Goal: Information Seeking & Learning: Learn about a topic

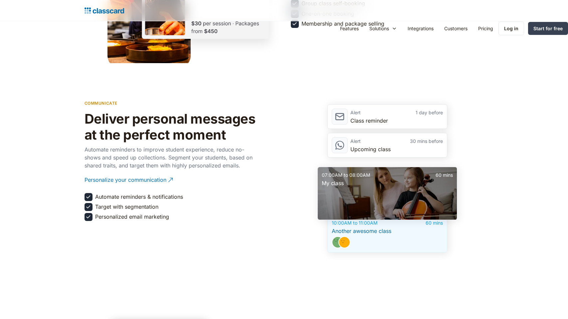
scroll to position [1157, 0]
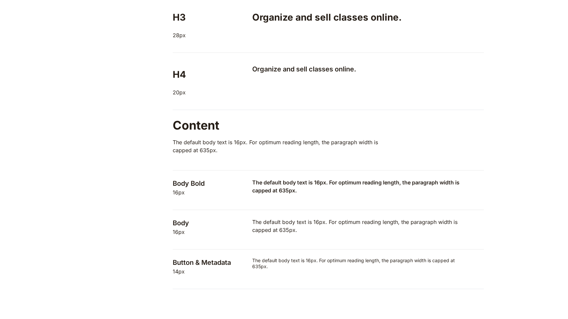
scroll to position [563, 0]
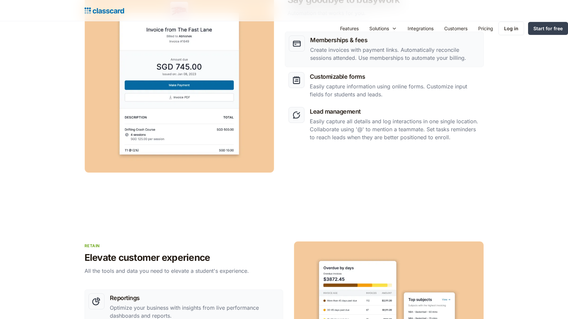
scroll to position [1157, 0]
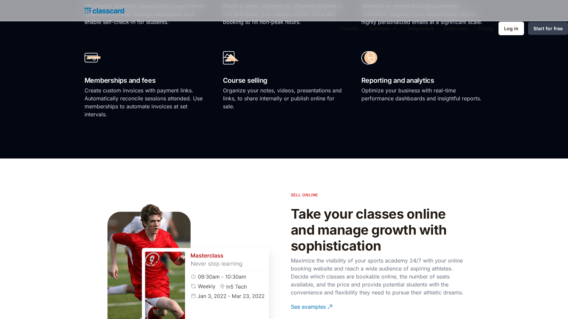
scroll to position [1157, 0]
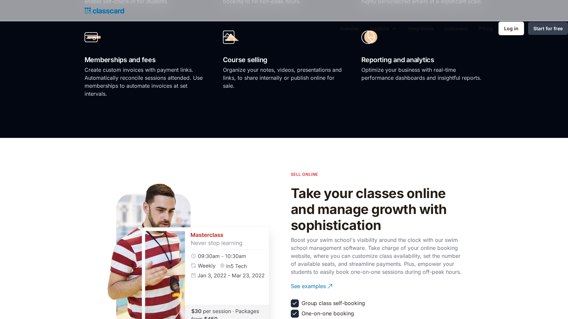
scroll to position [1157, 0]
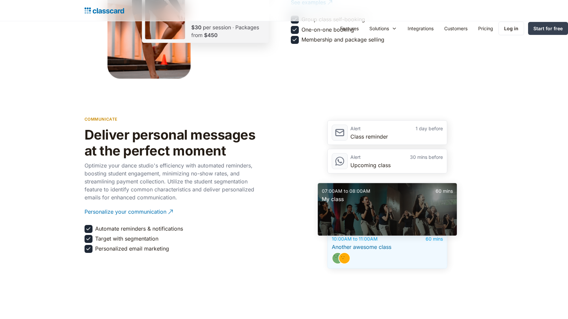
scroll to position [1157, 0]
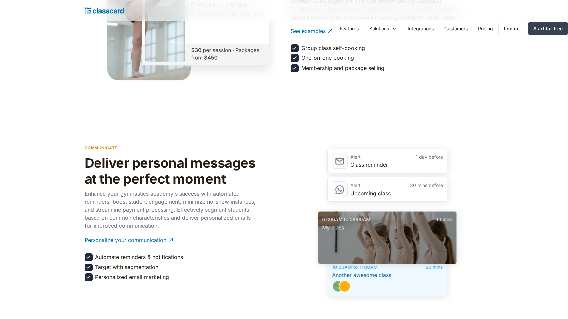
scroll to position [1157, 0]
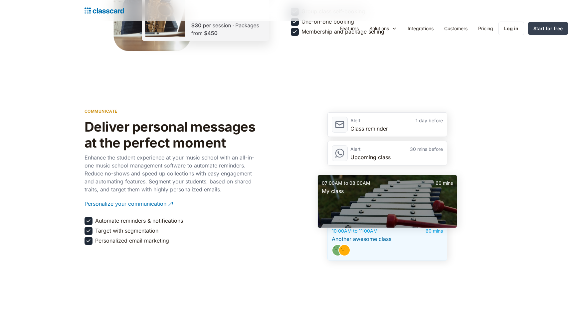
scroll to position [1157, 0]
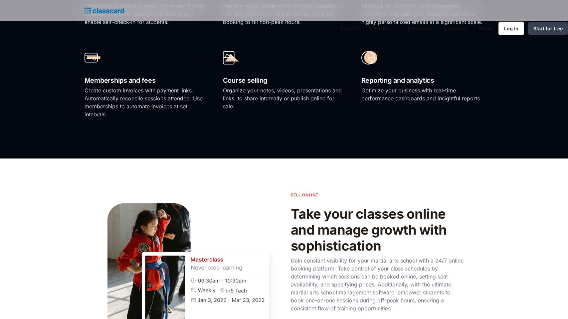
scroll to position [1157, 0]
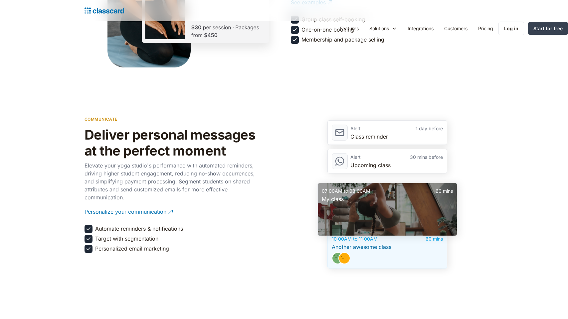
scroll to position [1157, 0]
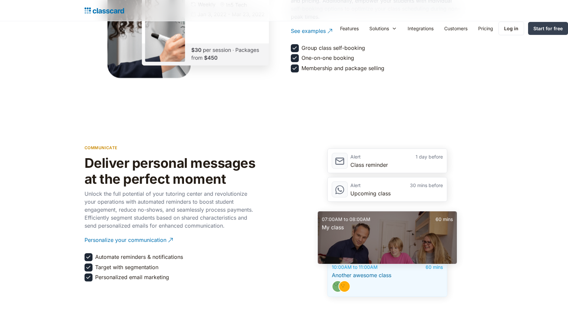
scroll to position [1157, 0]
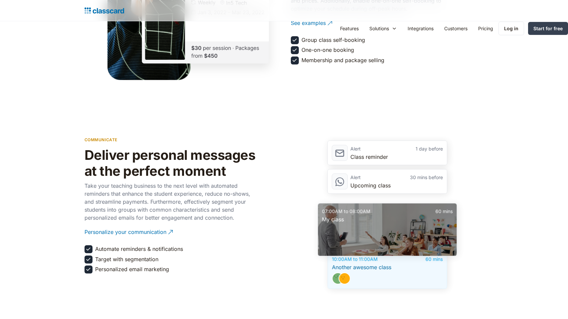
scroll to position [1157, 0]
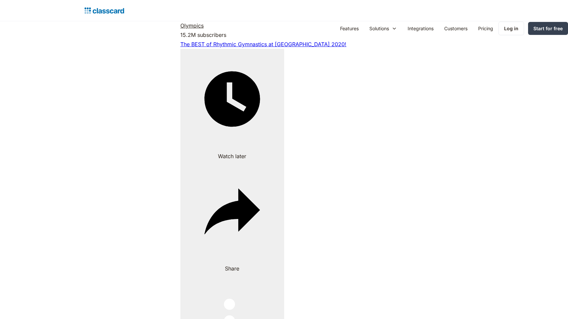
scroll to position [1260, 0]
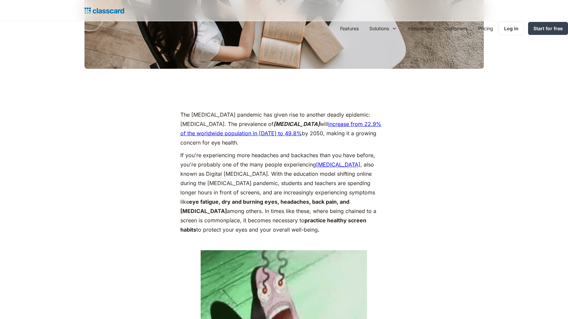
scroll to position [589, 0]
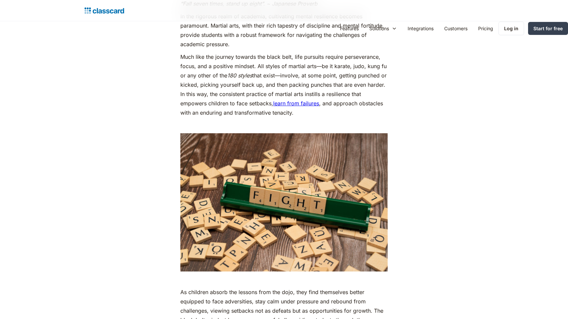
scroll to position [1157, 0]
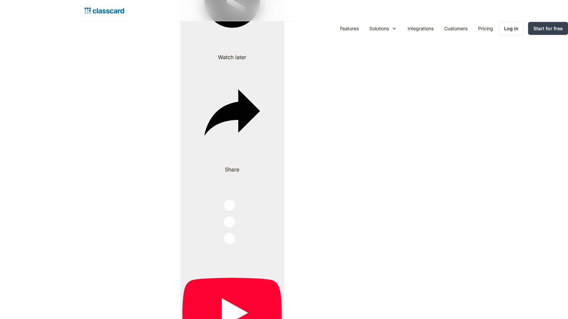
scroll to position [1544, 0]
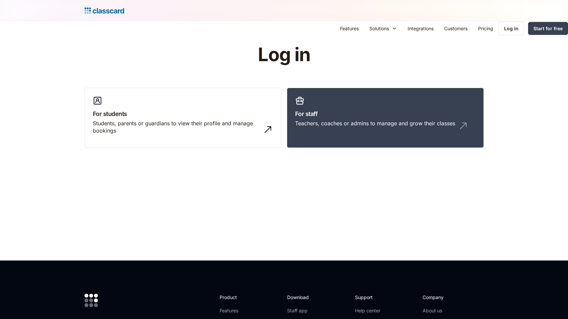
scroll to position [186, 0]
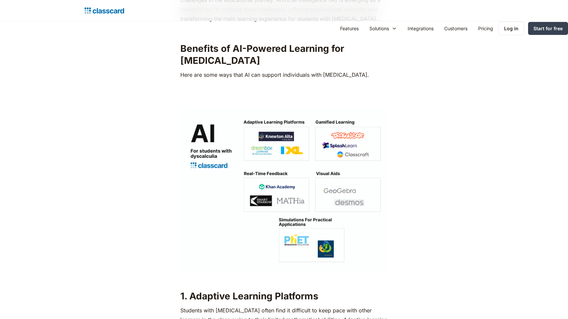
scroll to position [1157, 0]
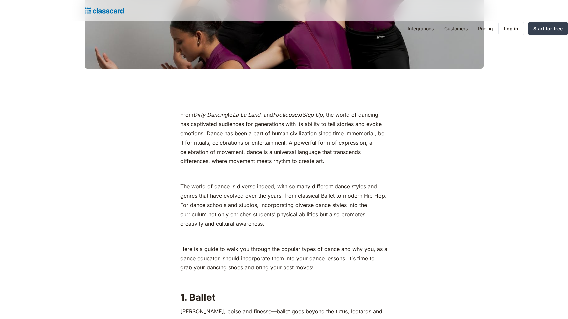
scroll to position [589, 0]
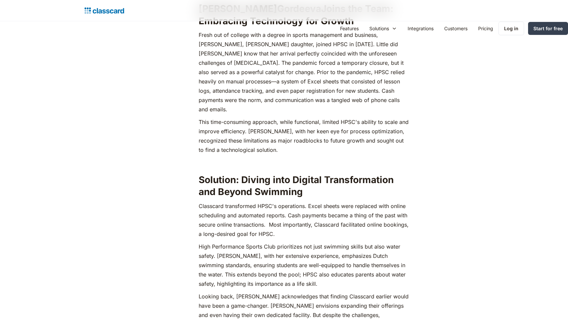
scroll to position [1080, 0]
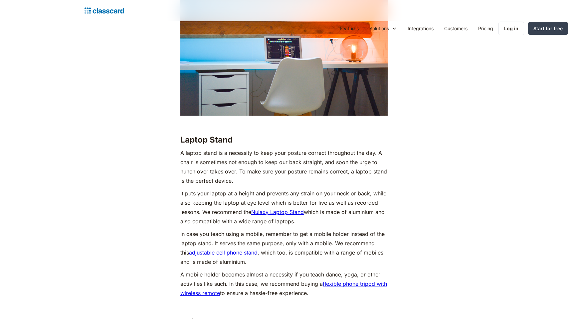
scroll to position [1157, 0]
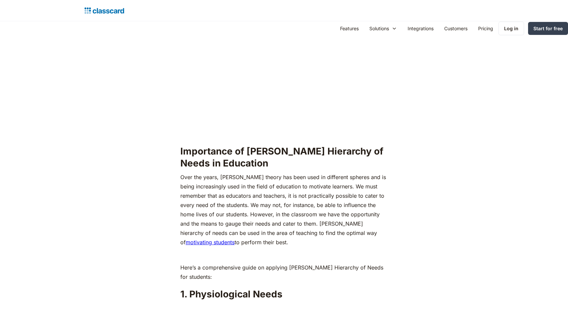
scroll to position [873, 0]
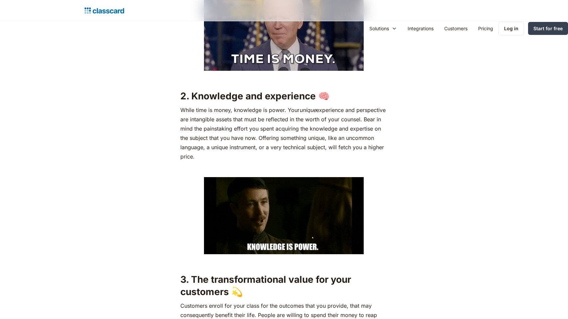
scroll to position [1237, 0]
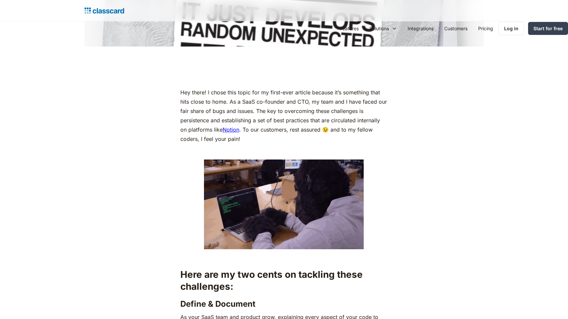
scroll to position [589, 0]
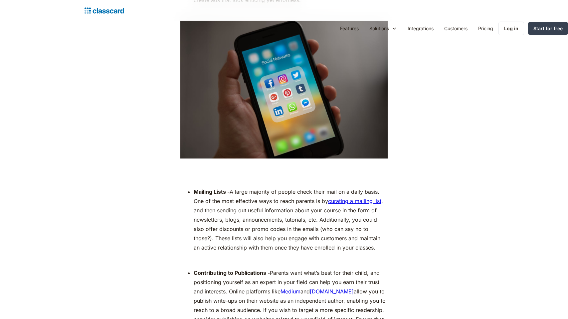
scroll to position [1157, 0]
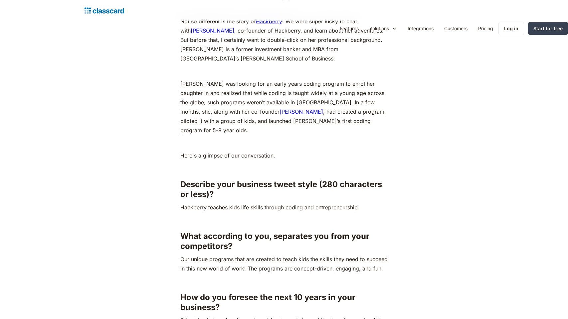
scroll to position [873, 0]
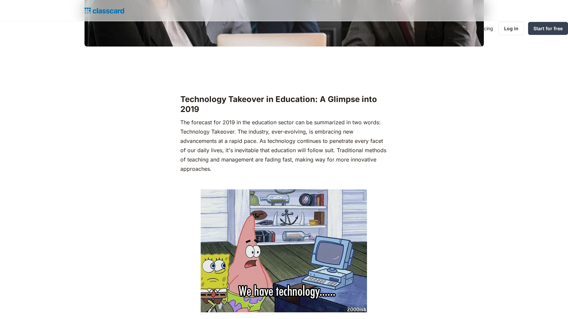
scroll to position [589, 0]
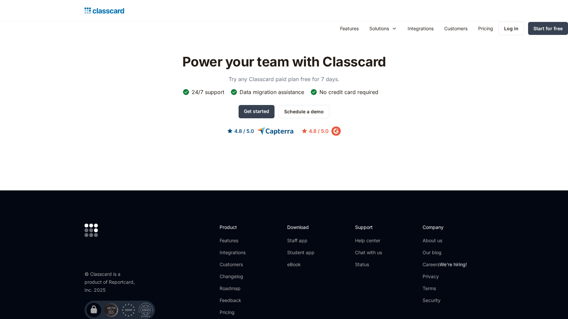
scroll to position [686, 0]
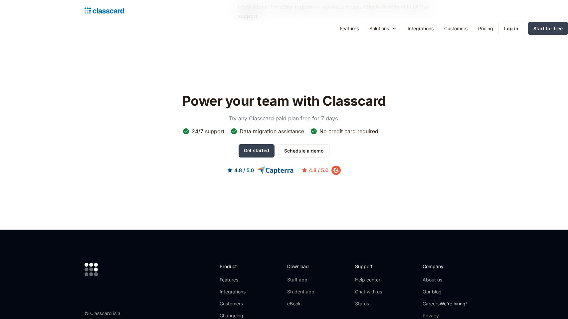
scroll to position [718, 0]
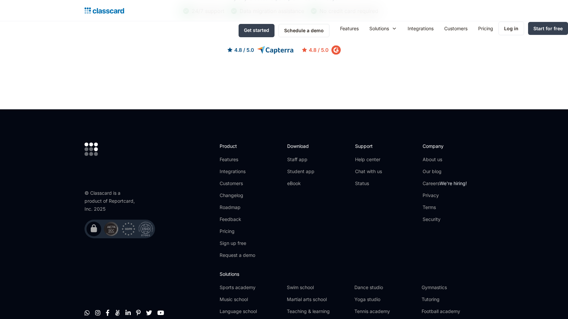
scroll to position [623, 0]
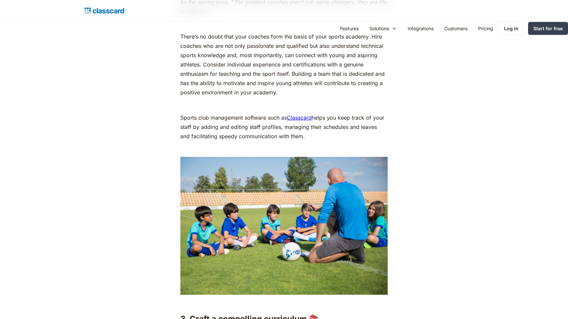
scroll to position [1157, 0]
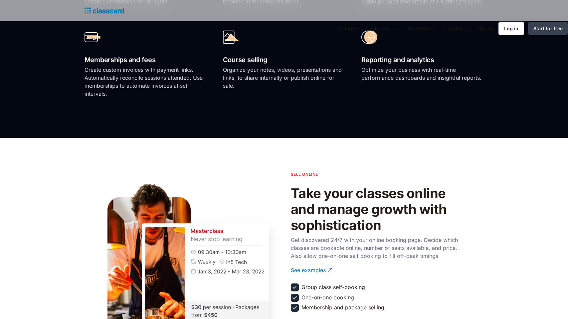
scroll to position [1157, 0]
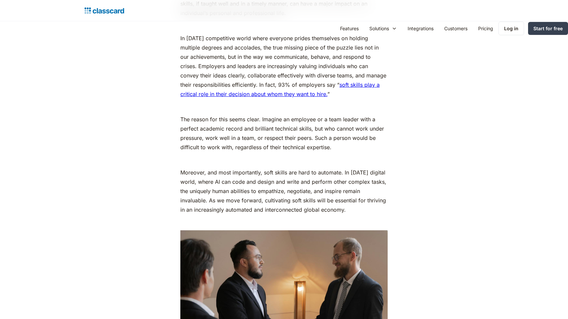
scroll to position [1284, 0]
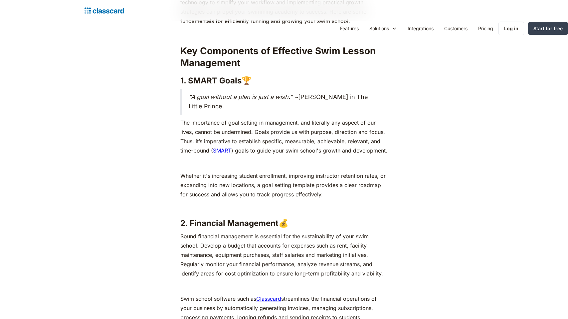
scroll to position [873, 0]
